Goal: Task Accomplishment & Management: Complete application form

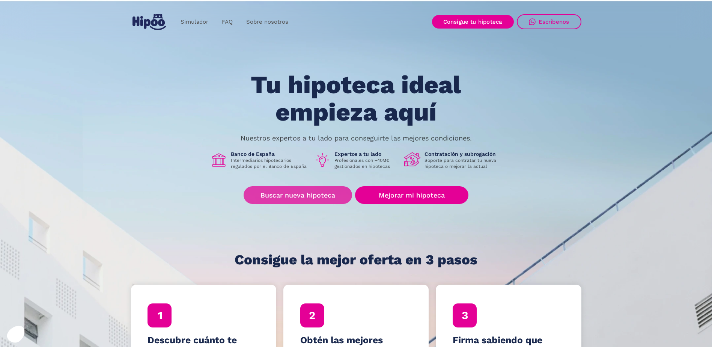
click at [310, 193] on link "Buscar nueva hipoteca" at bounding box center [298, 195] width 108 height 18
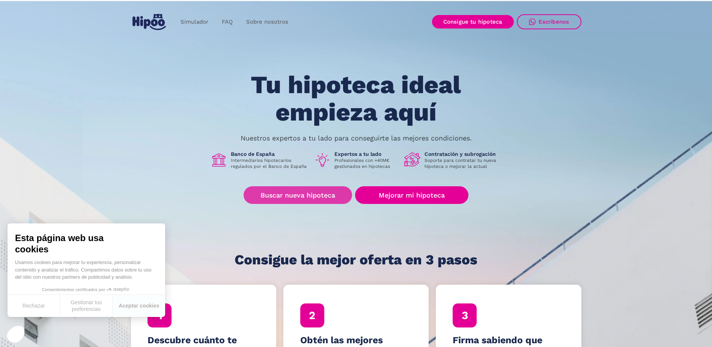
click at [299, 195] on link "Buscar nueva hipoteca" at bounding box center [298, 195] width 108 height 18
